Goal: Obtain resource: Obtain resource

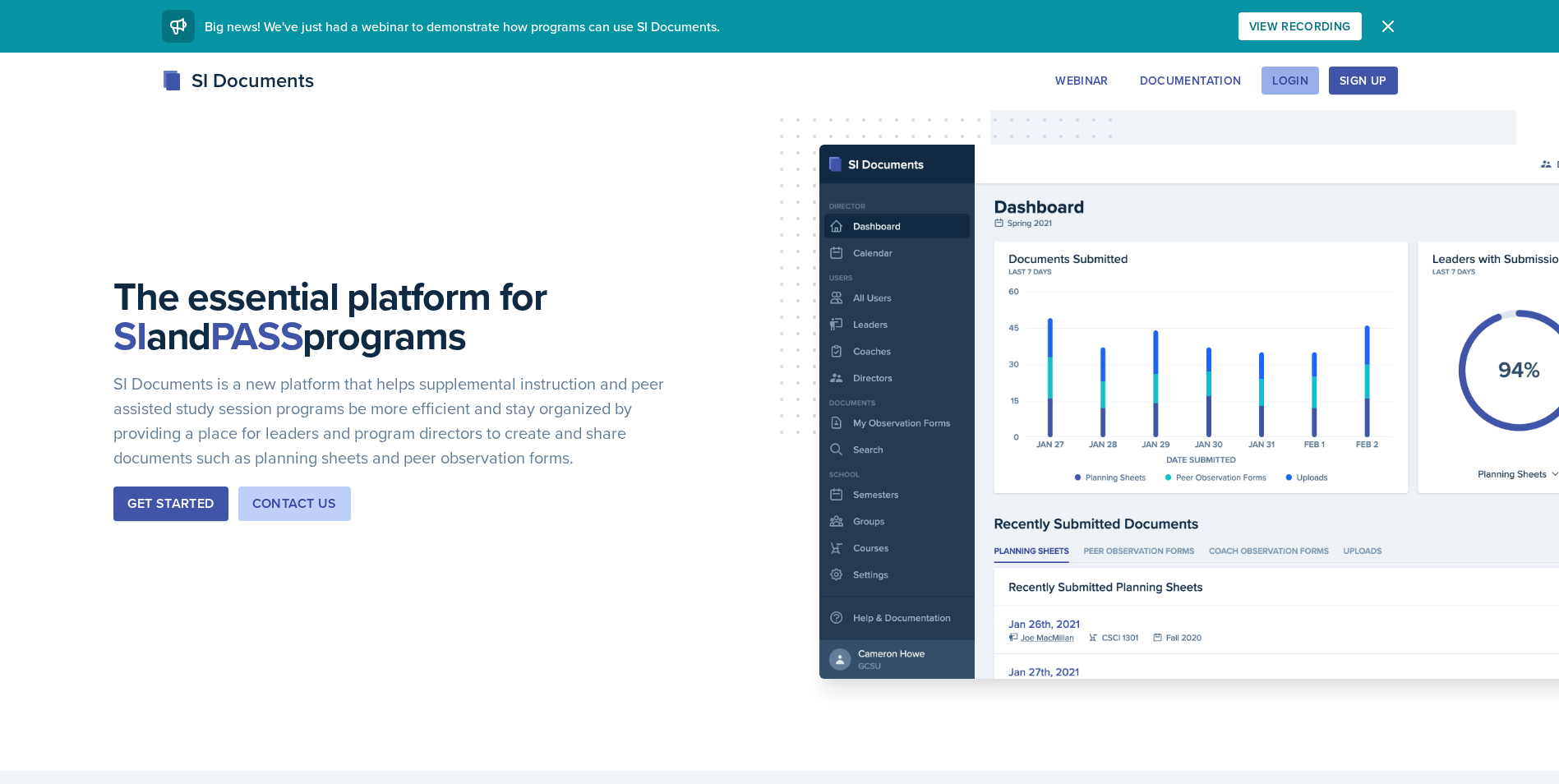
click at [1309, 74] on div "Login" at bounding box center [1290, 80] width 36 height 14
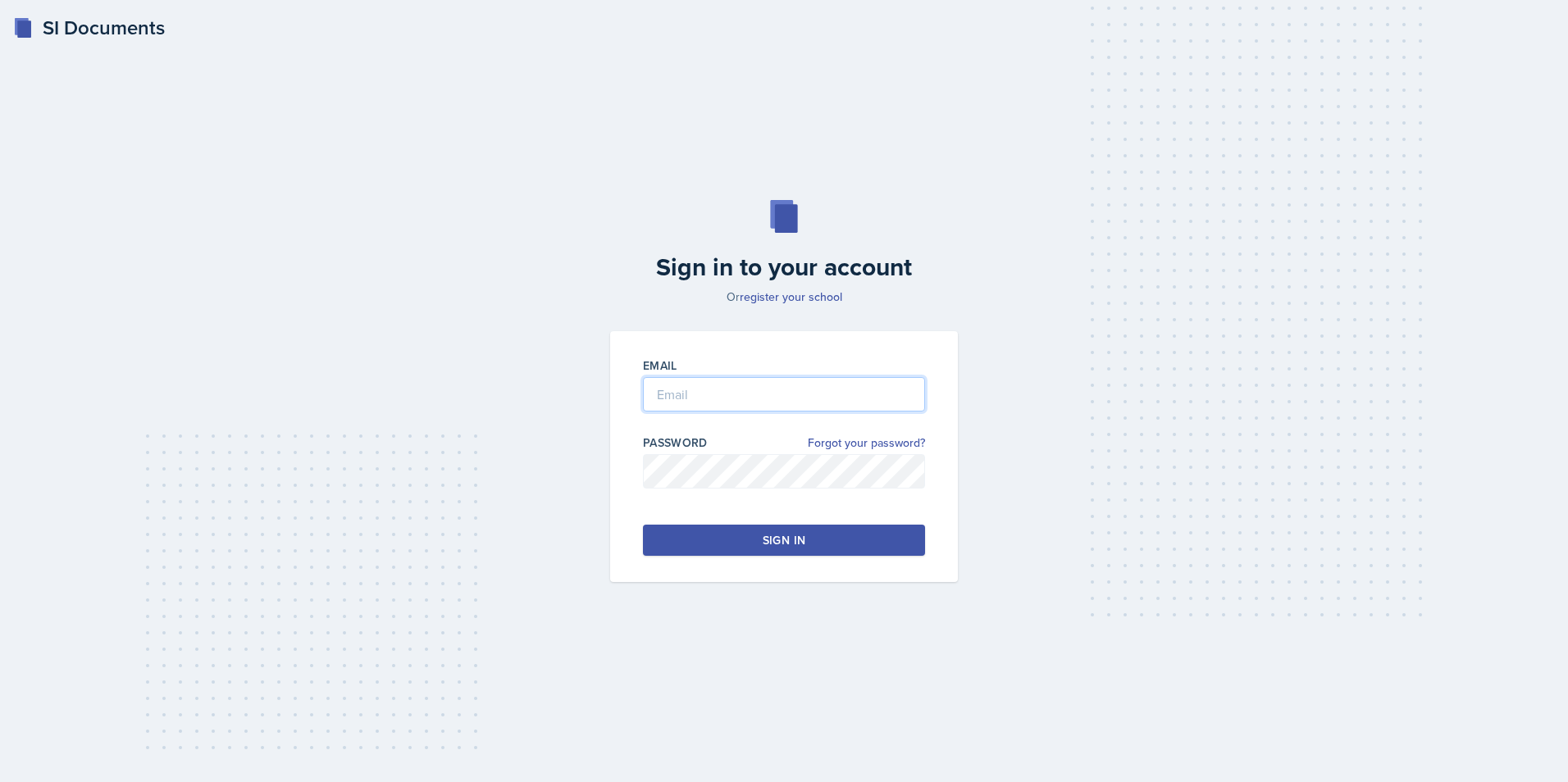
click at [699, 391] on input "email" at bounding box center [784, 394] width 282 height 34
type input "[EMAIL_ADDRESS][DOMAIN_NAME]"
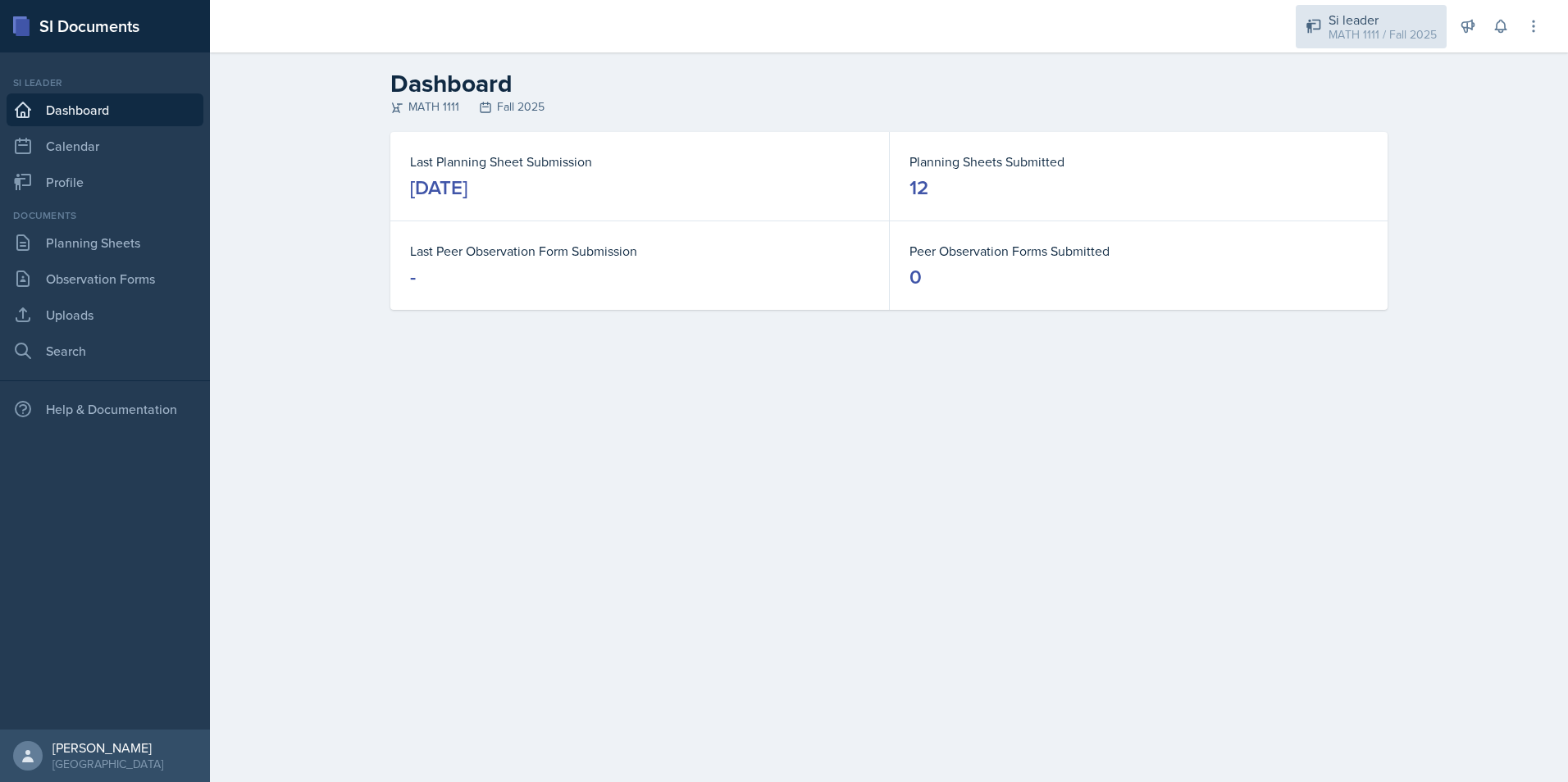
click at [1379, 47] on div "Si leader MATH 1111 / Fall 2025" at bounding box center [1370, 26] width 151 height 43
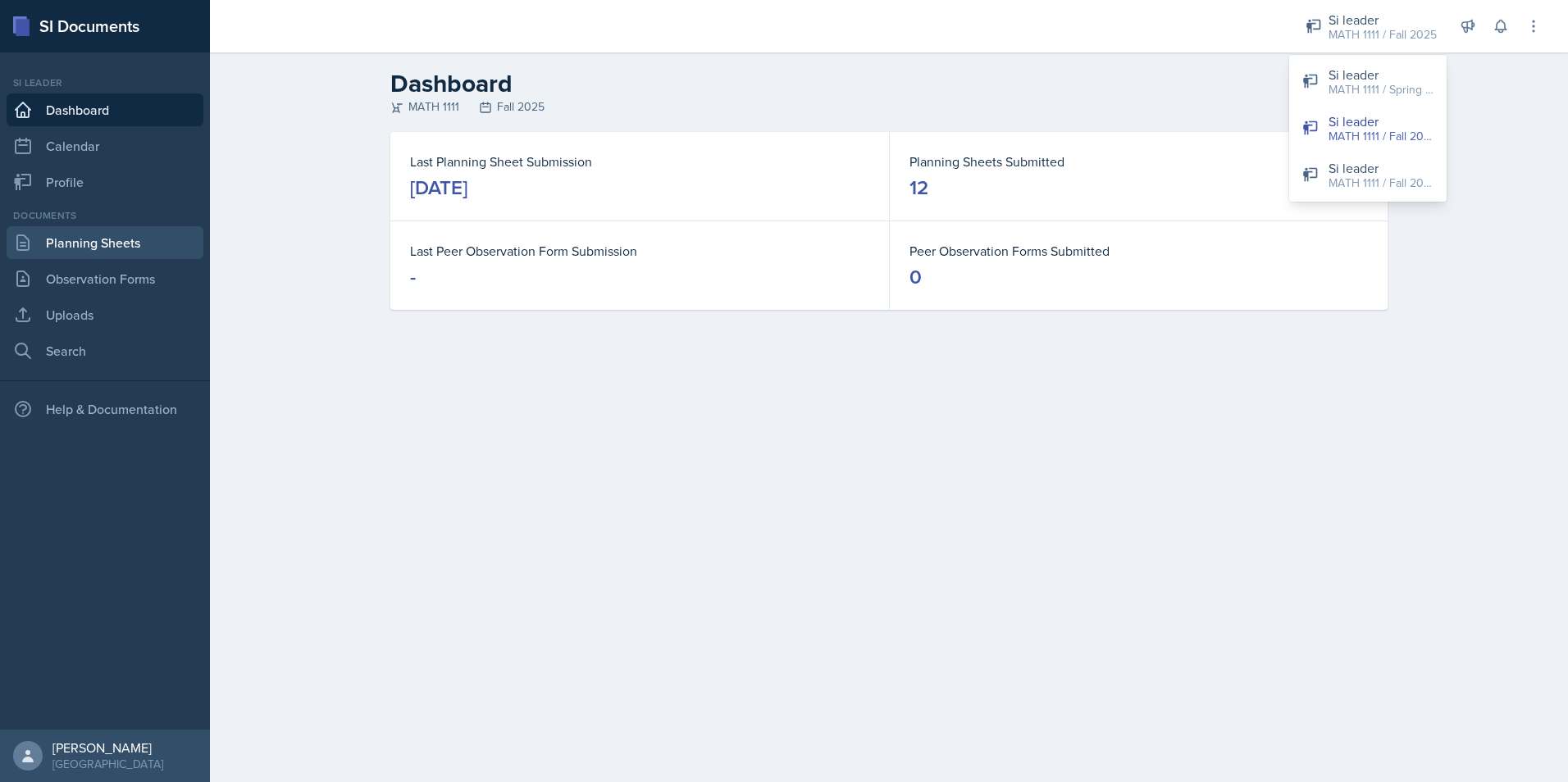
click at [96, 257] on link "Planning Sheets" at bounding box center [105, 243] width 197 height 32
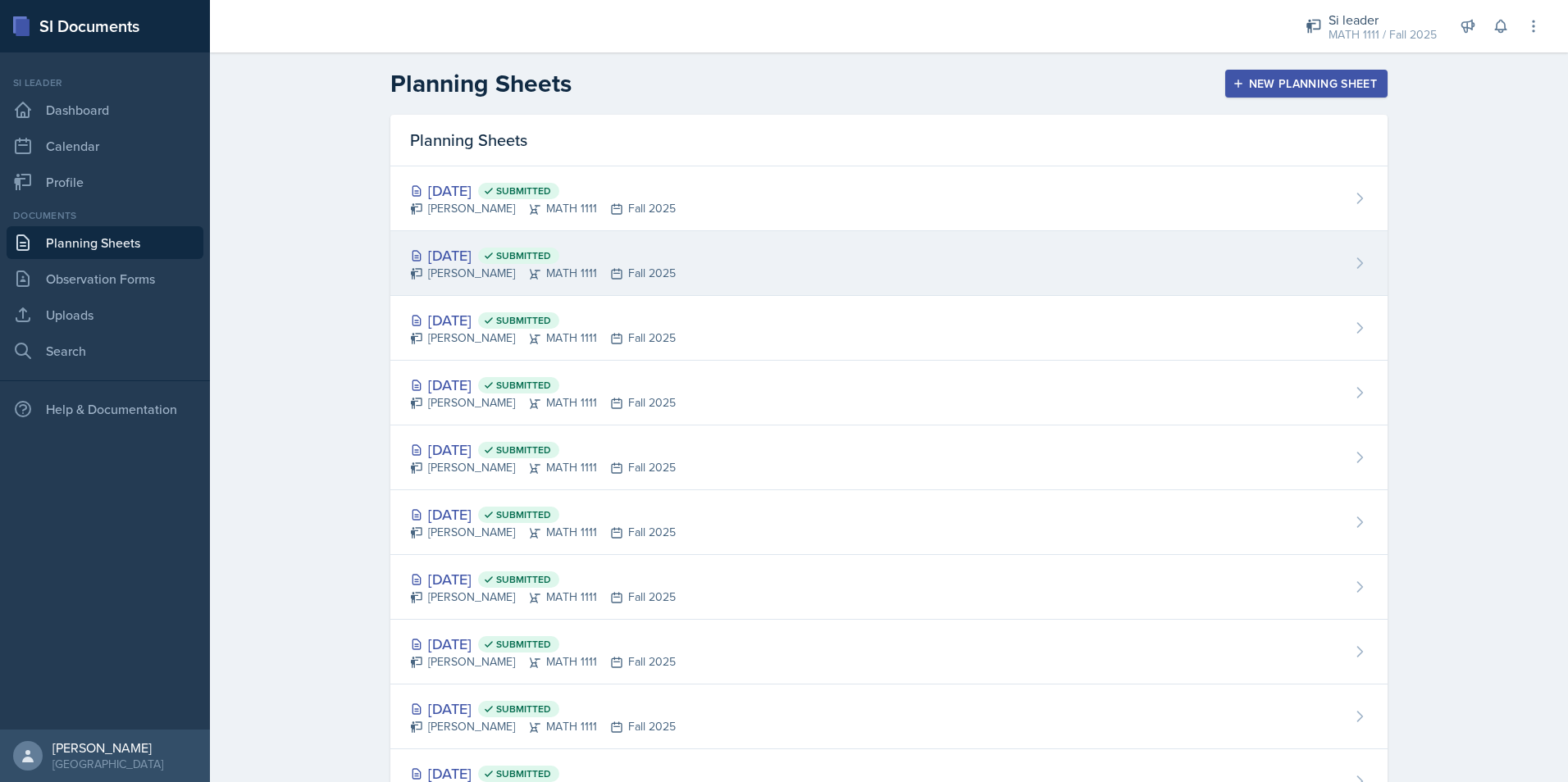
click at [499, 259] on div "[DATE] Submitted" at bounding box center [542, 255] width 265 height 23
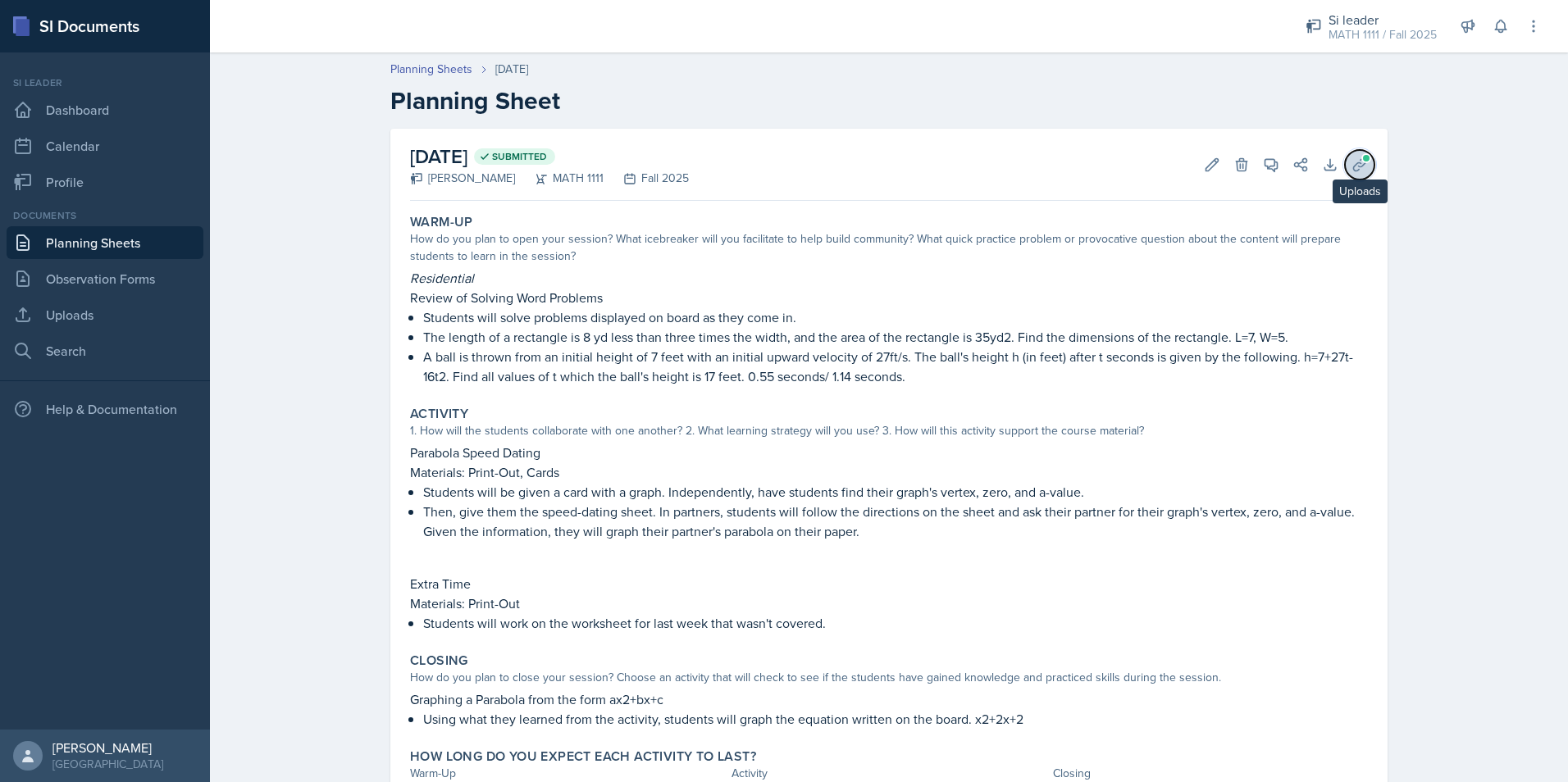
click at [1361, 163] on icon at bounding box center [1360, 165] width 16 height 16
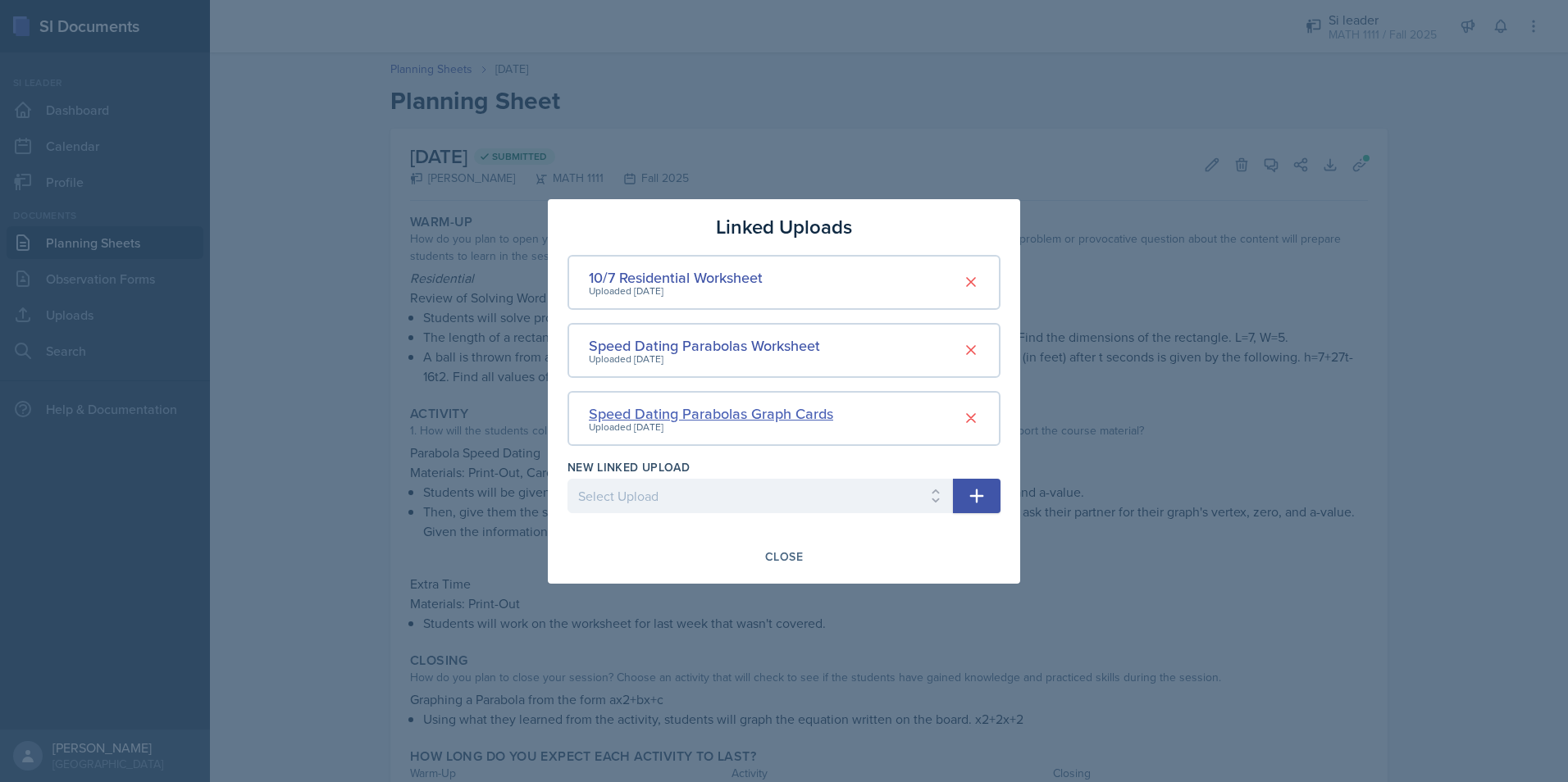
click at [689, 415] on div "Speed Dating Parabolas Graph Cards" at bounding box center [711, 413] width 244 height 23
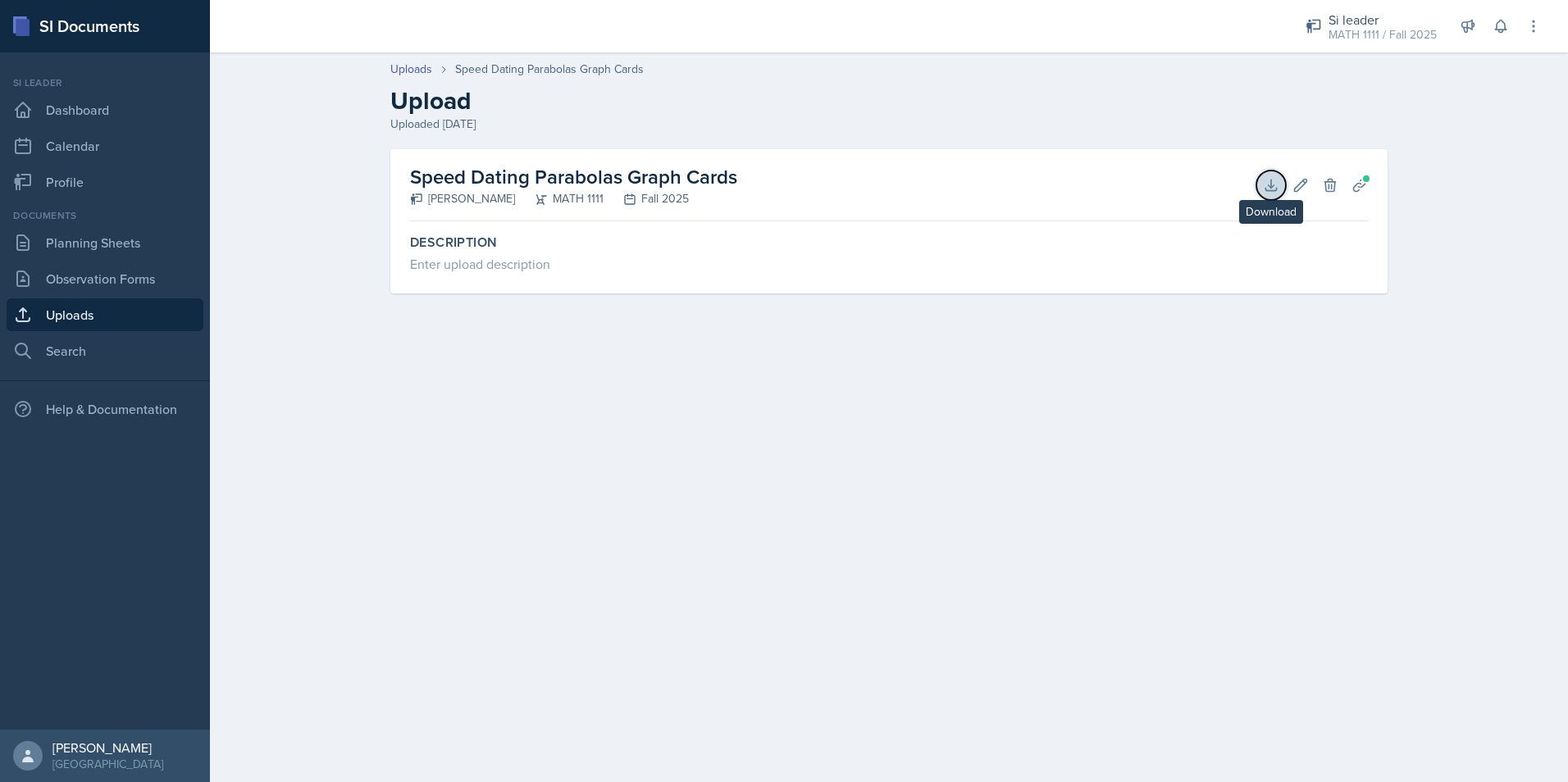
click at [1274, 193] on button "Download" at bounding box center [1270, 185] width 30 height 30
click at [417, 69] on link "Uploads" at bounding box center [411, 69] width 42 height 17
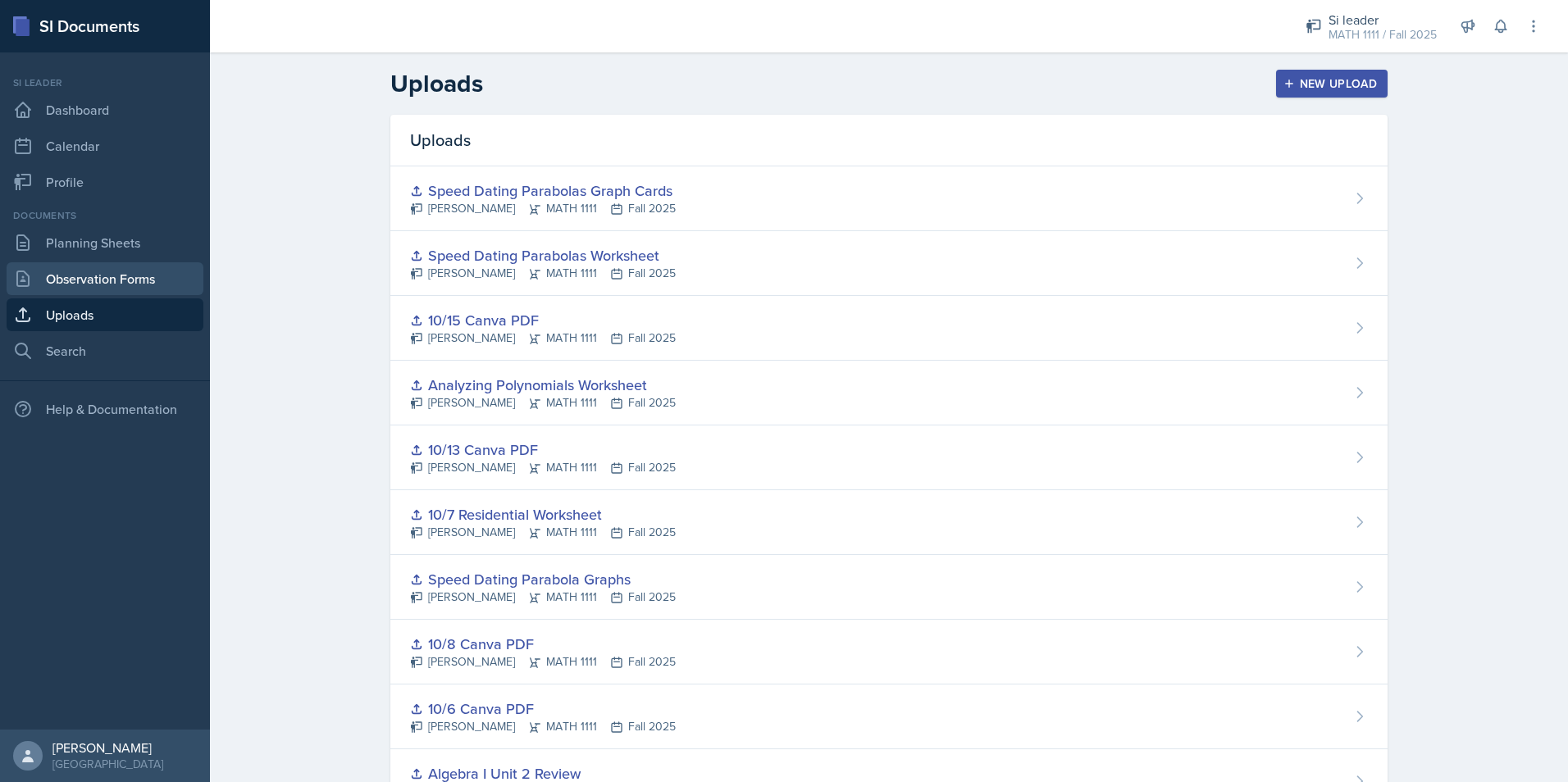
click at [88, 283] on link "Observation Forms" at bounding box center [105, 279] width 197 height 32
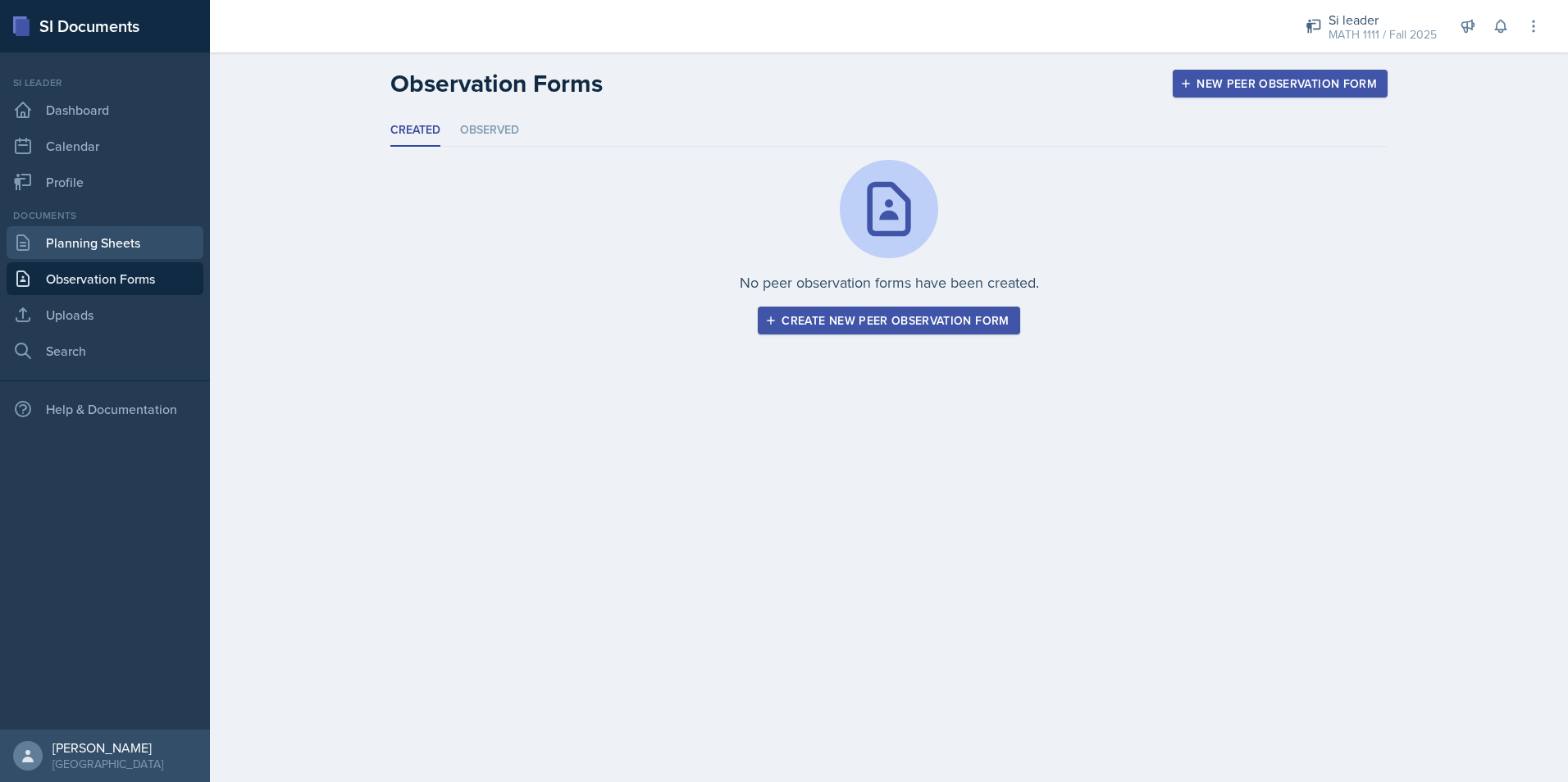
click at [131, 247] on link "Planning Sheets" at bounding box center [105, 243] width 197 height 32
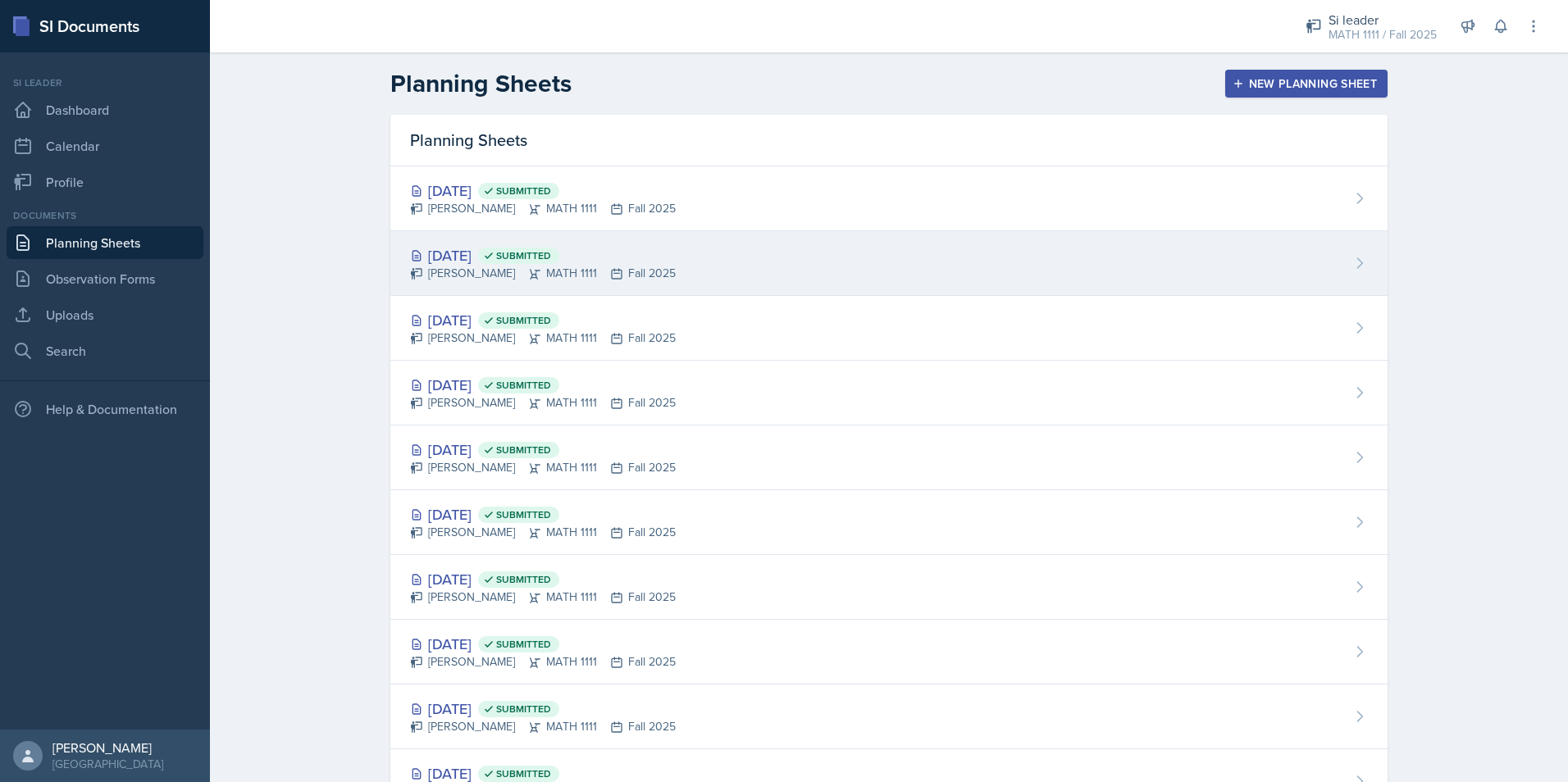
click at [471, 247] on div "[DATE] Submitted" at bounding box center [542, 255] width 265 height 23
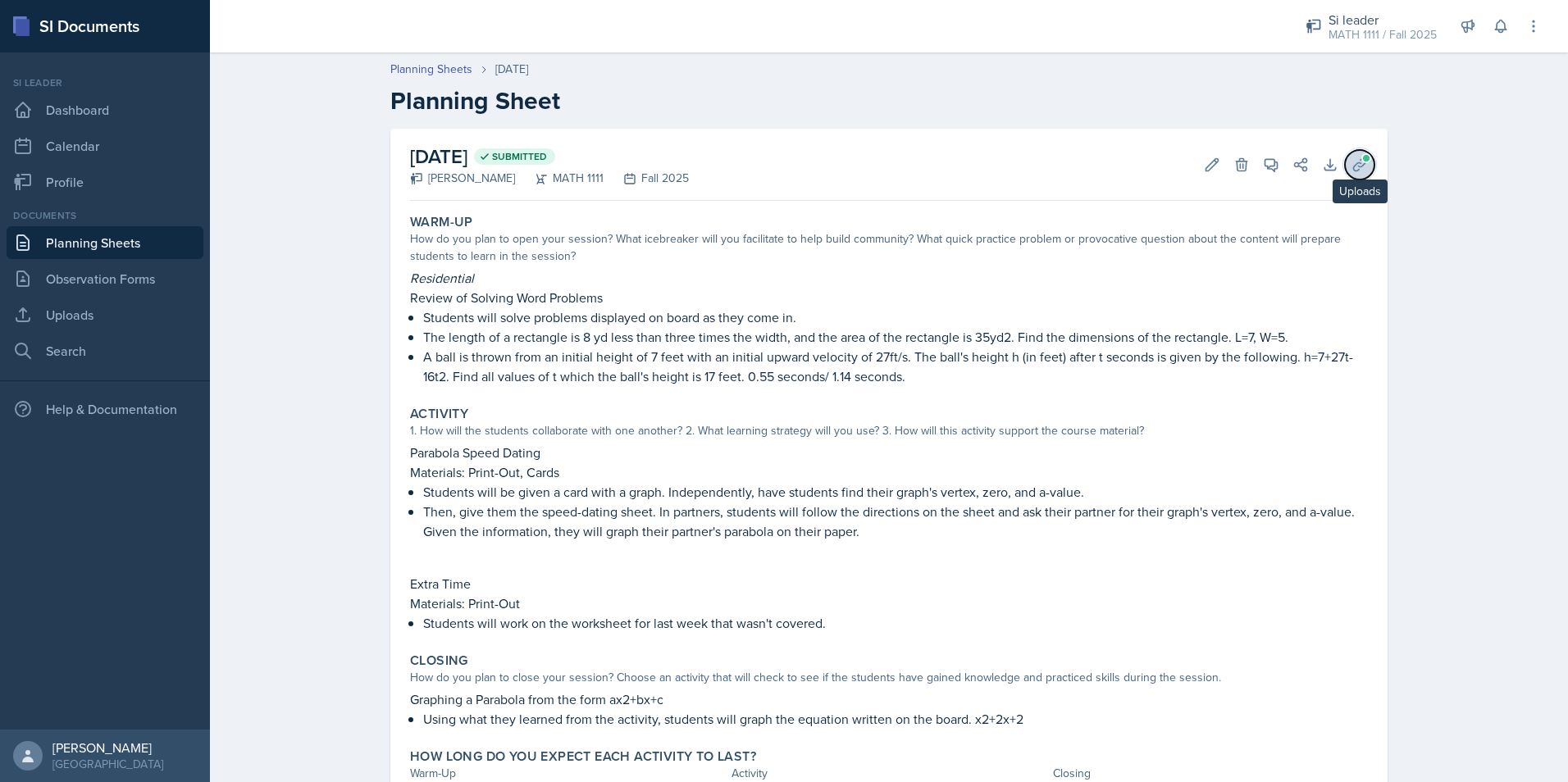
click at [1363, 163] on button "Uploads" at bounding box center [1359, 164] width 30 height 30
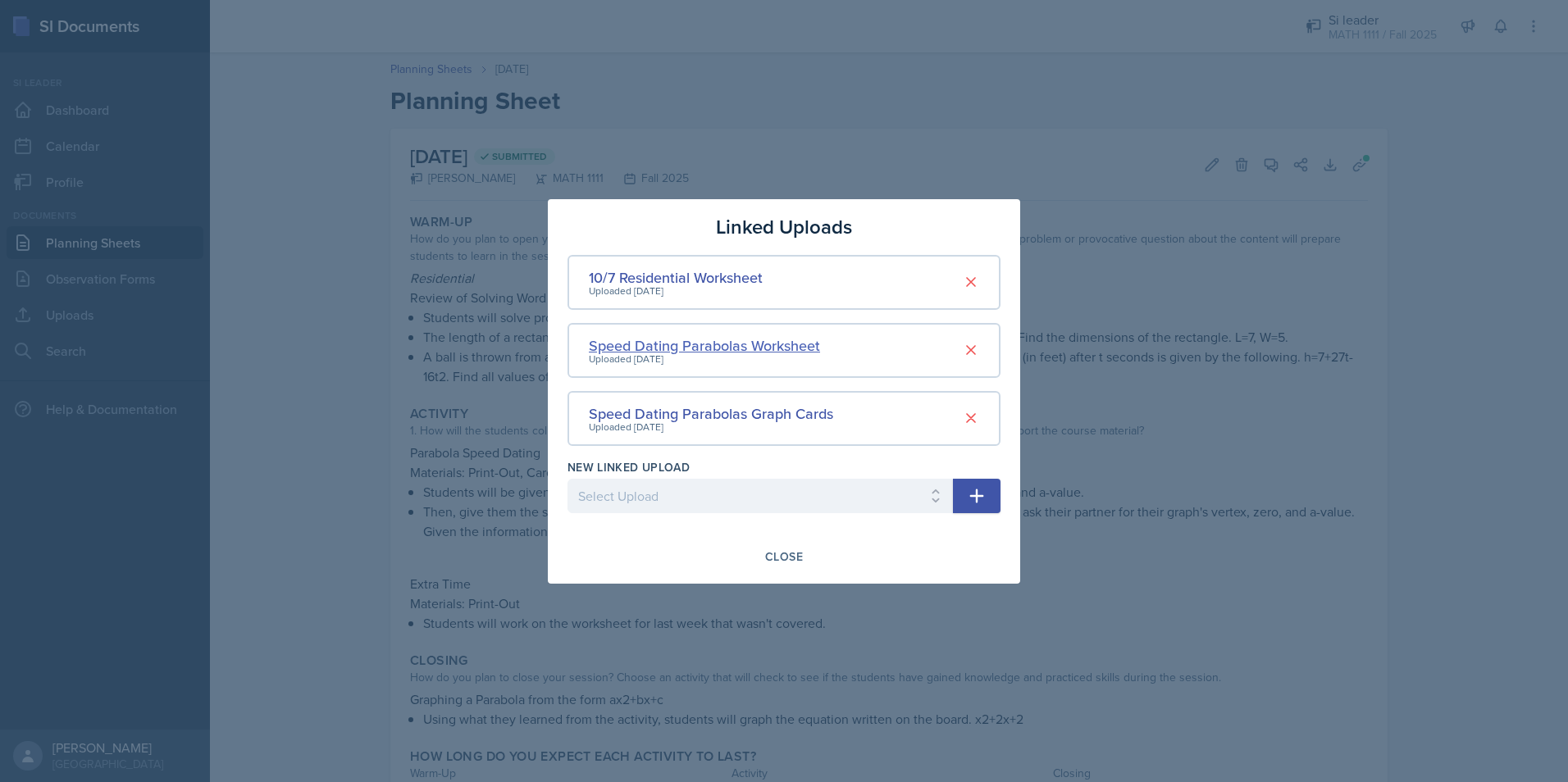
click at [764, 346] on div "Speed Dating Parabolas Worksheet" at bounding box center [705, 345] width 231 height 23
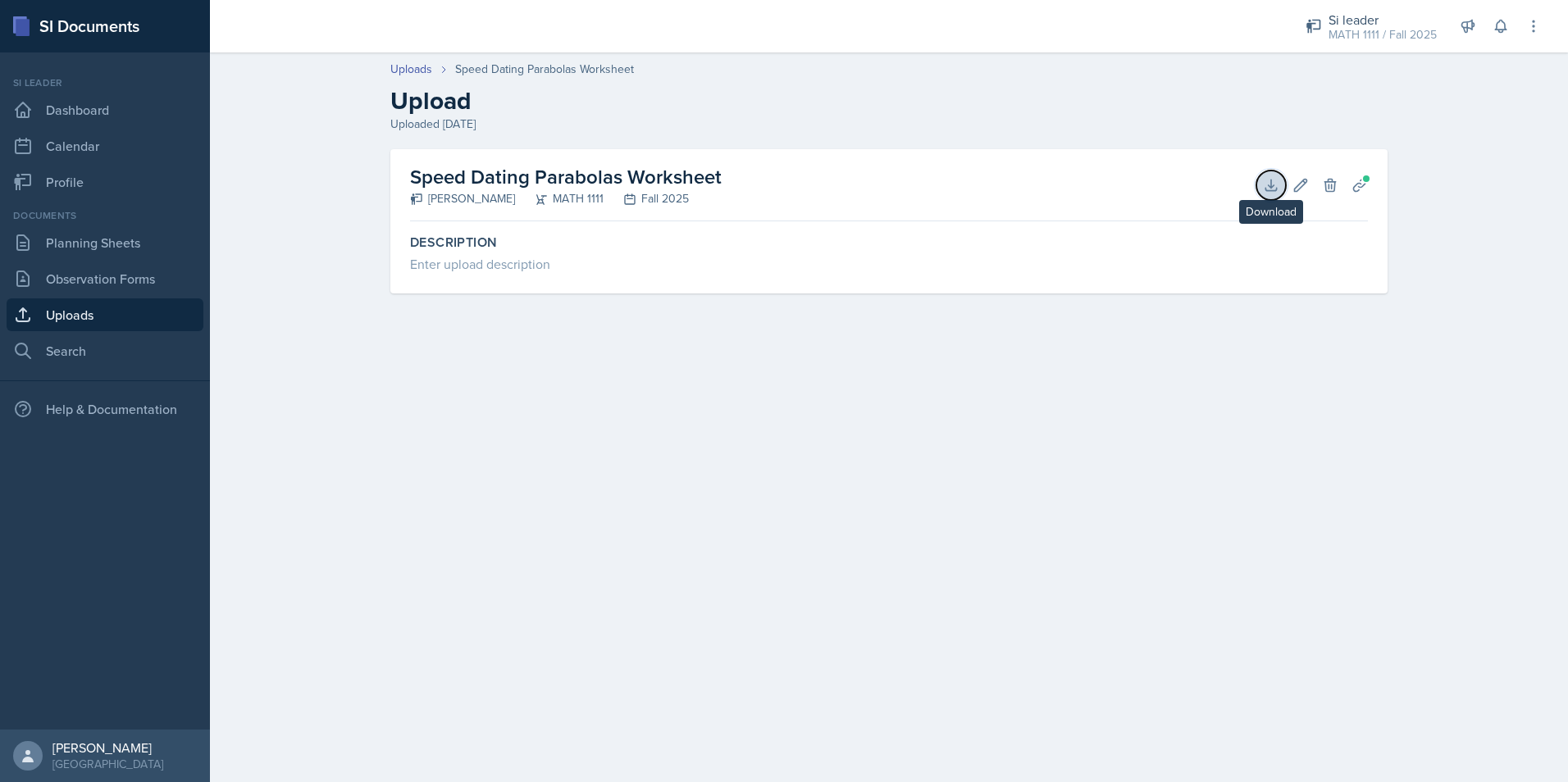
click at [1278, 188] on icon at bounding box center [1271, 185] width 16 height 16
